Goal: Task Accomplishment & Management: Use online tool/utility

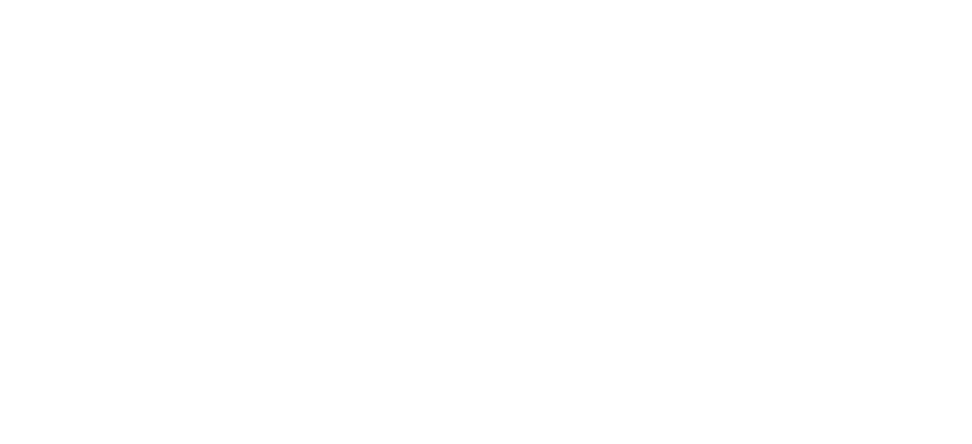
scroll to position [91, 0]
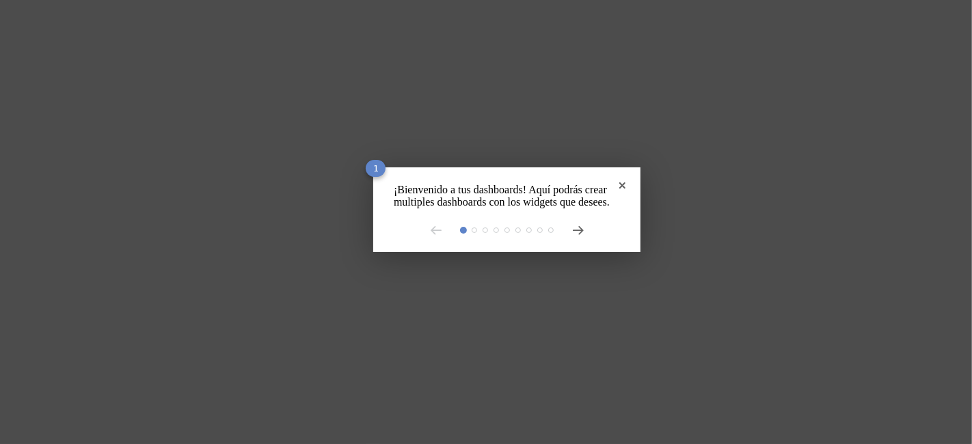
click at [556, 236] on div at bounding box center [507, 230] width 226 height 11
click at [573, 235] on icon at bounding box center [578, 230] width 11 height 9
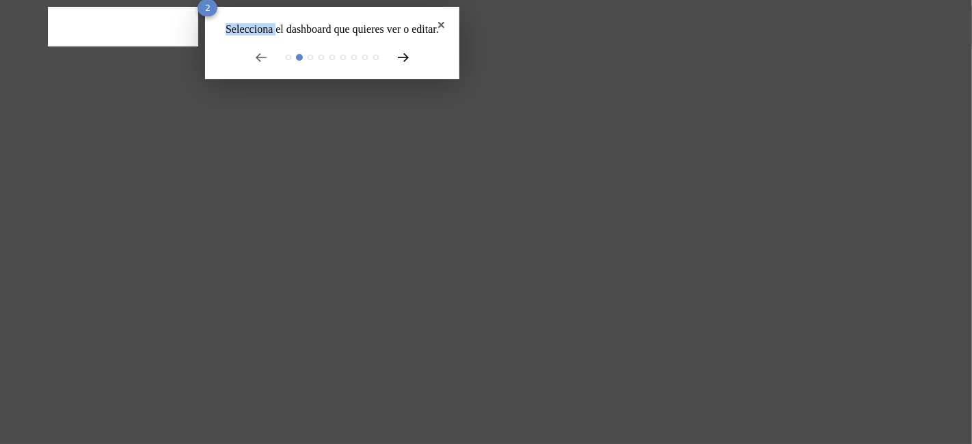
click at [557, 253] on rect at bounding box center [486, 222] width 972 height 444
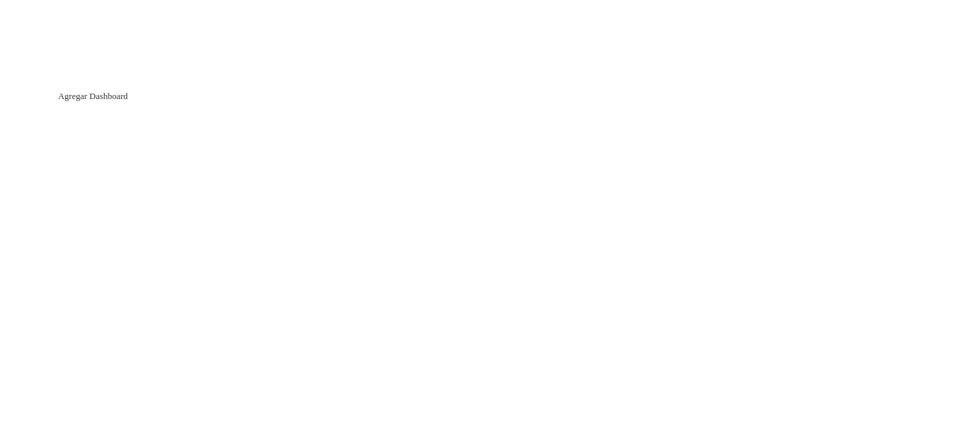
type input "Main"
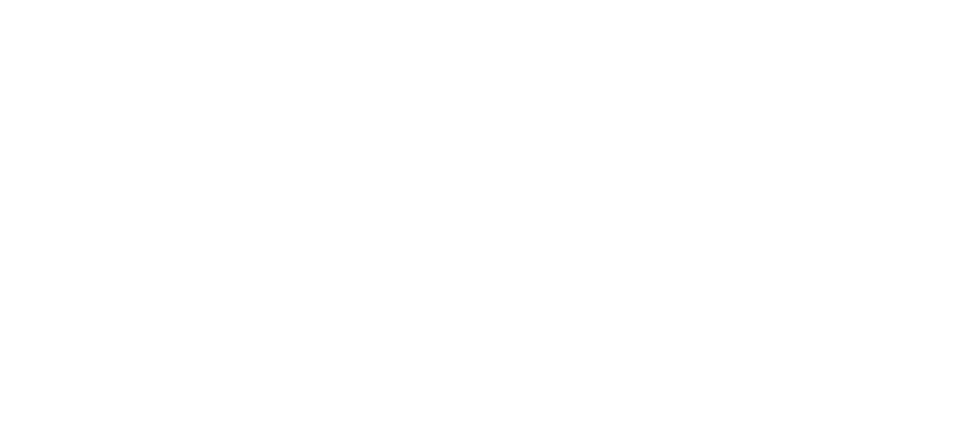
scroll to position [953, 0]
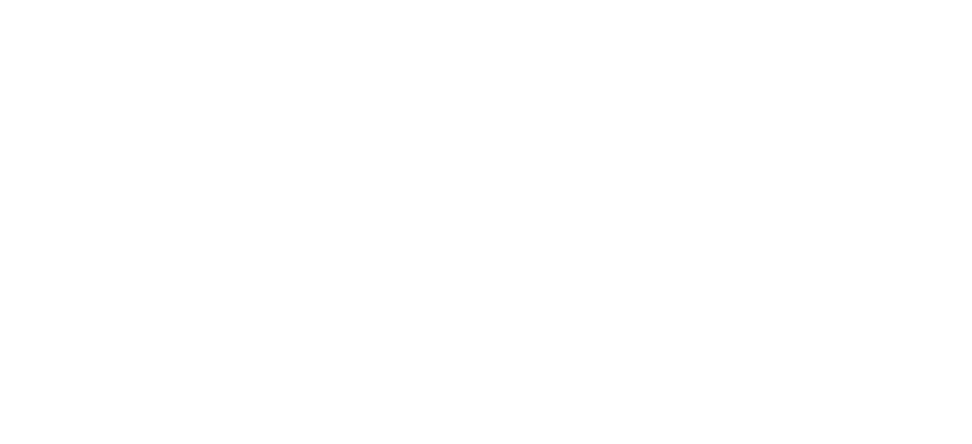
scroll to position [1227, 0]
